Goal: Transaction & Acquisition: Download file/media

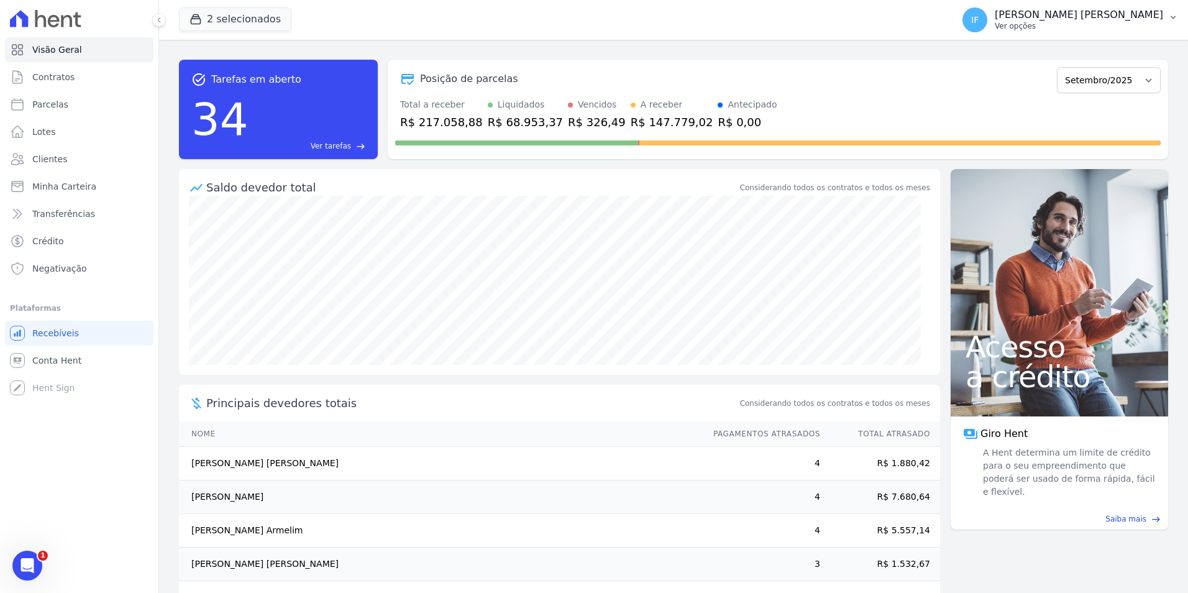
click at [1096, 25] on p "Ver opções" at bounding box center [1079, 26] width 168 height 10
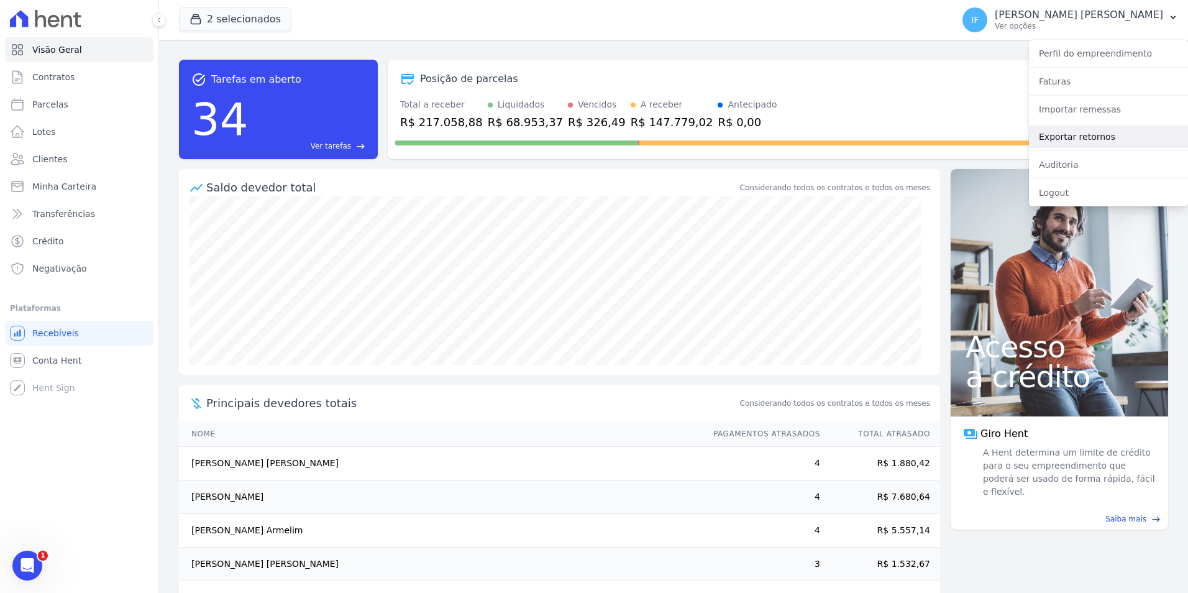
click at [1096, 136] on link "Exportar retornos" at bounding box center [1108, 137] width 159 height 22
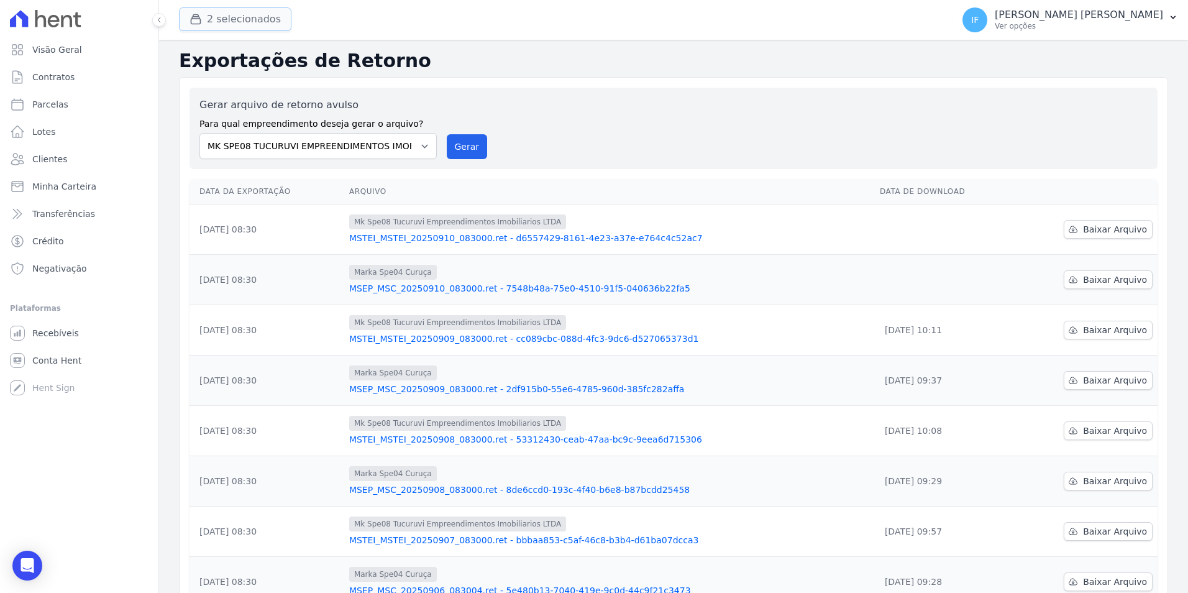
click at [221, 20] on button "2 selecionados" at bounding box center [235, 19] width 112 height 24
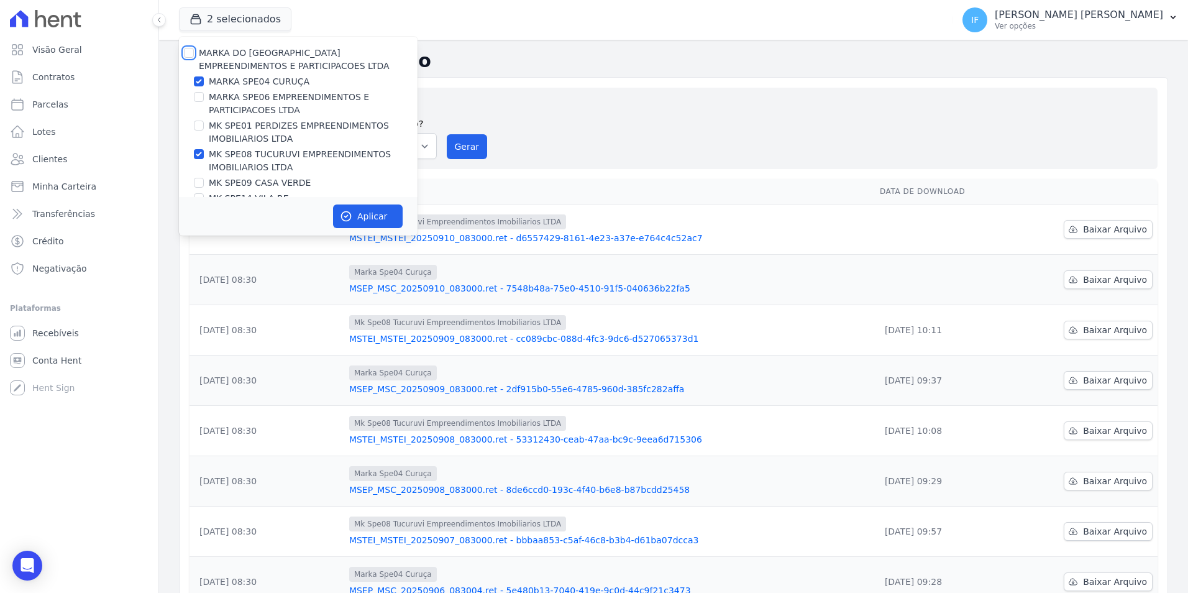
click at [191, 57] on input "MARKA DO [GEOGRAPHIC_DATA] EMPREENDIMENTOS E PARTICIPACOES LTDA" at bounding box center [189, 53] width 10 height 10
checkbox input "true"
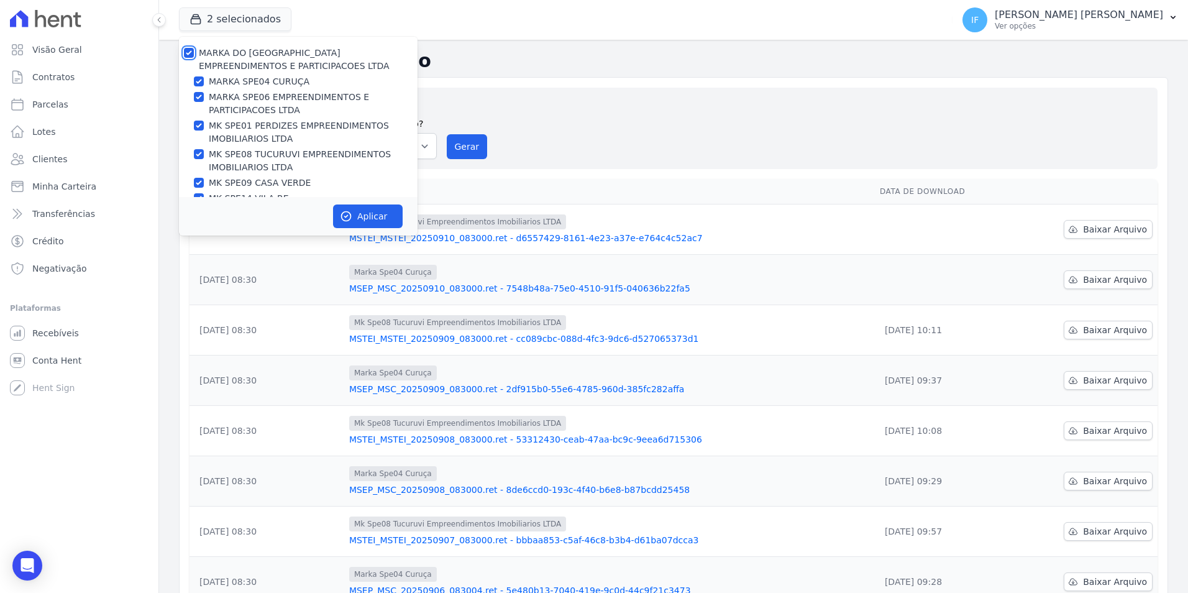
checkbox input "true"
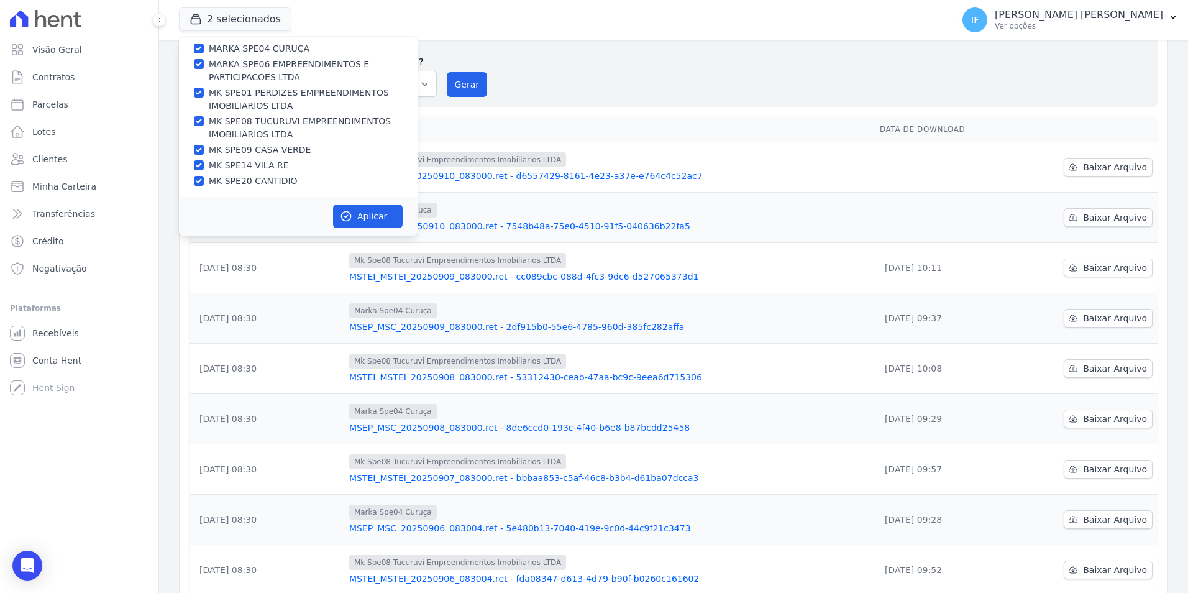
scroll to position [34, 0]
click at [370, 216] on button "Aplicar" at bounding box center [368, 216] width 70 height 24
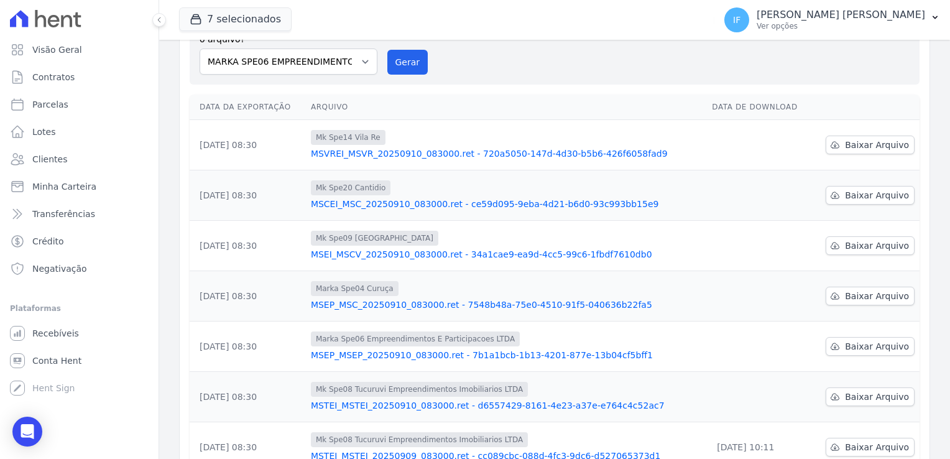
scroll to position [241, 0]
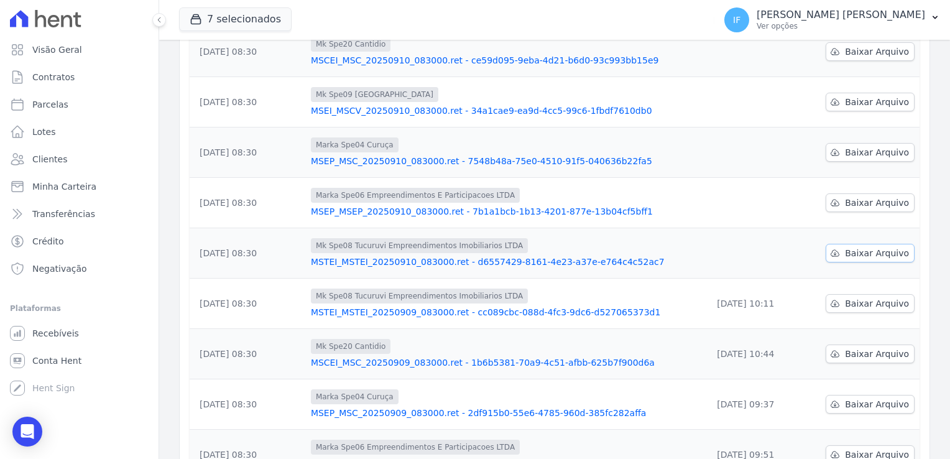
click at [853, 250] on span "Baixar Arquivo" at bounding box center [877, 253] width 64 height 12
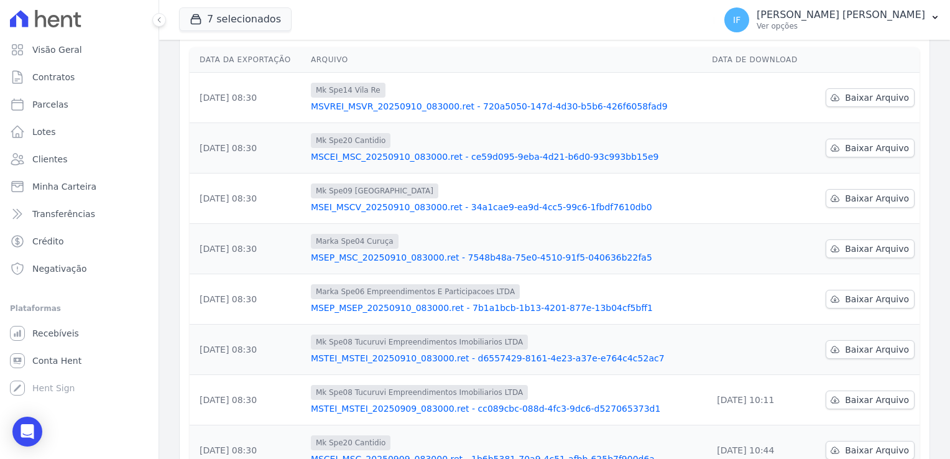
scroll to position [117, 0]
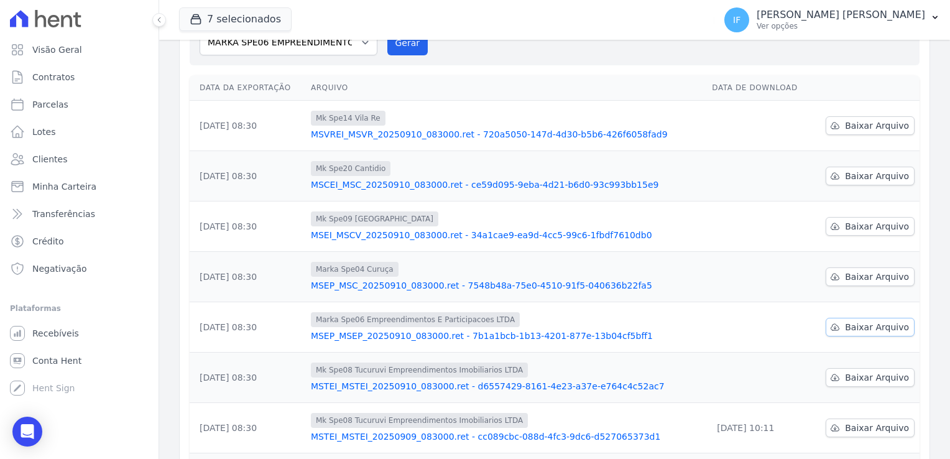
click at [857, 323] on span "Baixar Arquivo" at bounding box center [877, 327] width 64 height 12
click at [845, 275] on span "Baixar Arquivo" at bounding box center [877, 276] width 64 height 12
click at [847, 224] on span "Baixar Arquivo" at bounding box center [877, 226] width 64 height 12
click at [857, 171] on span "Baixar Arquivo" at bounding box center [877, 176] width 64 height 12
click at [855, 123] on span "Baixar Arquivo" at bounding box center [877, 125] width 64 height 12
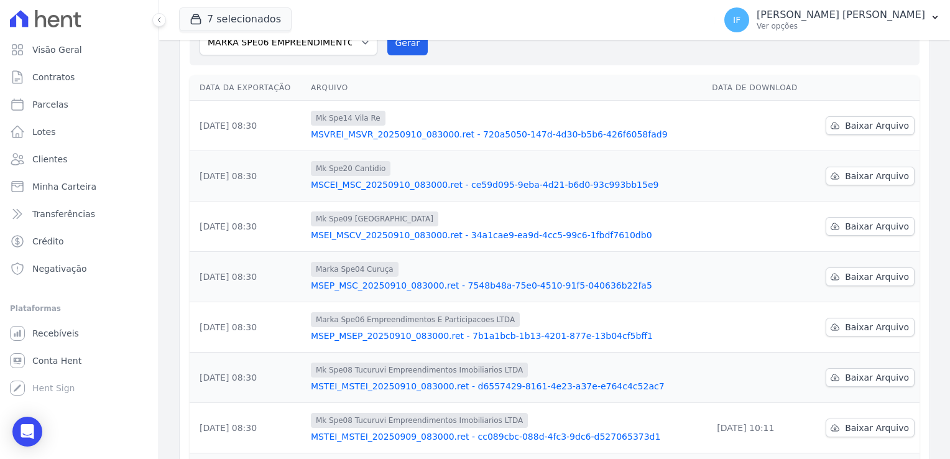
click at [584, 90] on th "Arquivo" at bounding box center [506, 87] width 401 height 25
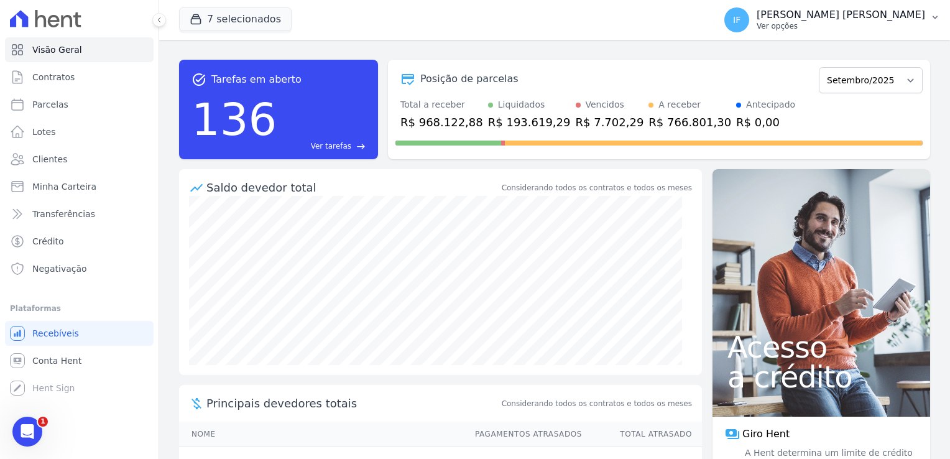
click at [838, 27] on p "Ver opções" at bounding box center [840, 26] width 168 height 10
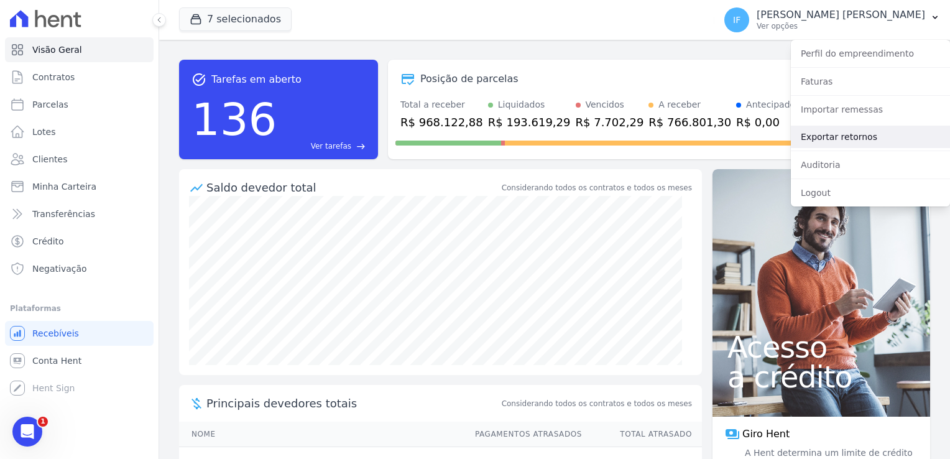
click at [866, 143] on link "Exportar retornos" at bounding box center [870, 137] width 159 height 22
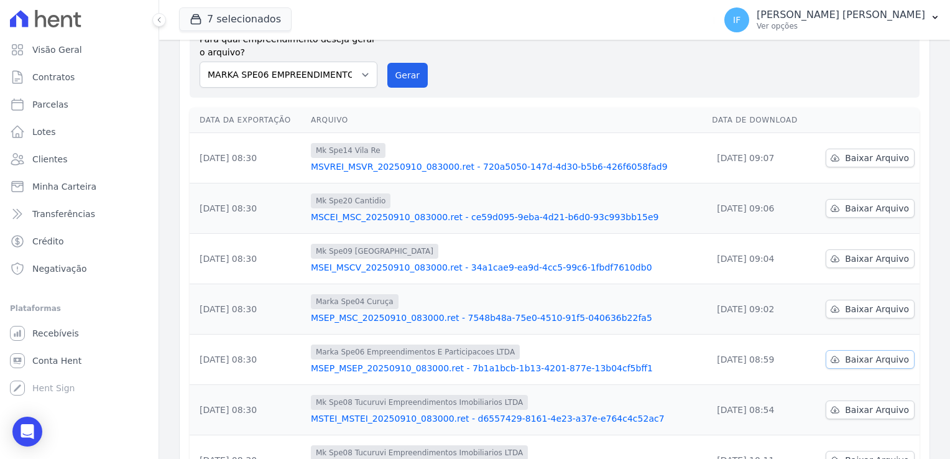
scroll to position [76, 0]
